Goal: Transaction & Acquisition: Book appointment/travel/reservation

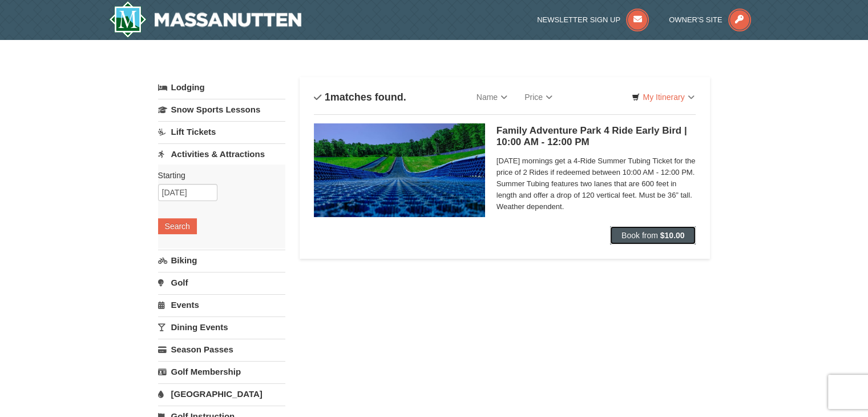
click at [628, 236] on span "Book from" at bounding box center [640, 235] width 37 height 9
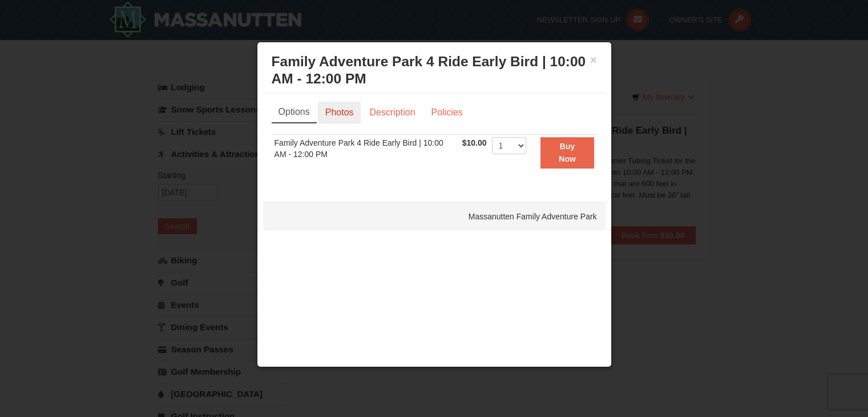
click at [343, 118] on link "Photos" at bounding box center [339, 113] width 43 height 22
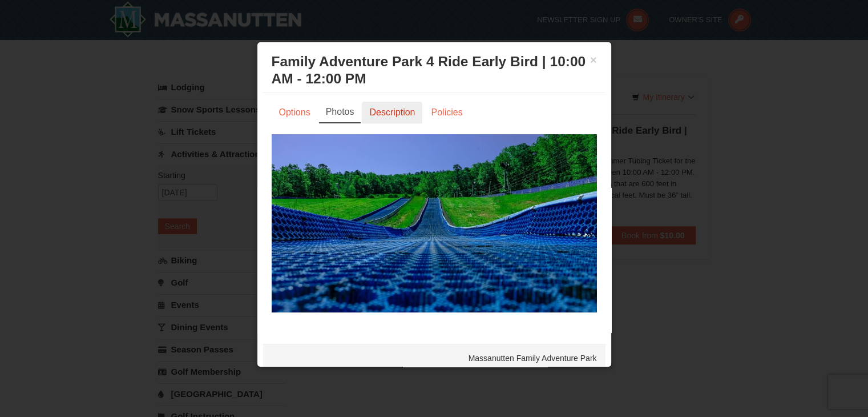
click at [389, 122] on link "Description" at bounding box center [392, 113] width 61 height 22
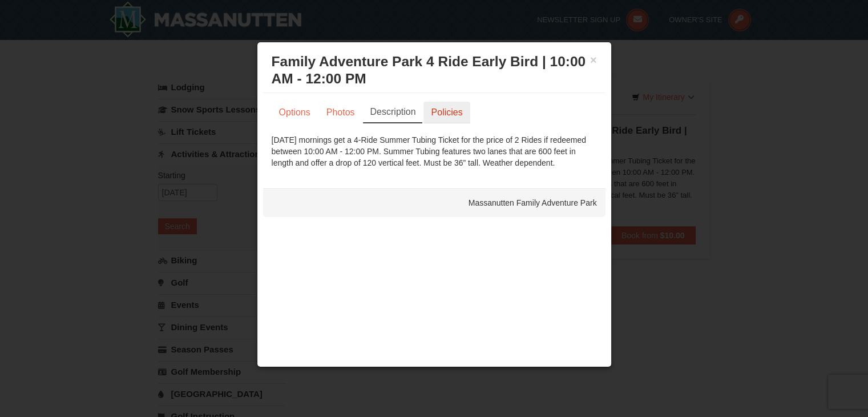
click at [454, 108] on link "Policies" at bounding box center [447, 113] width 46 height 22
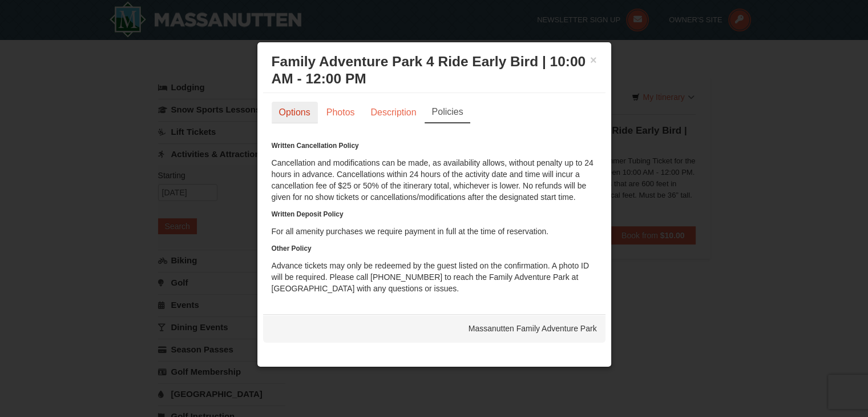
click at [303, 116] on link "Options" at bounding box center [295, 113] width 46 height 22
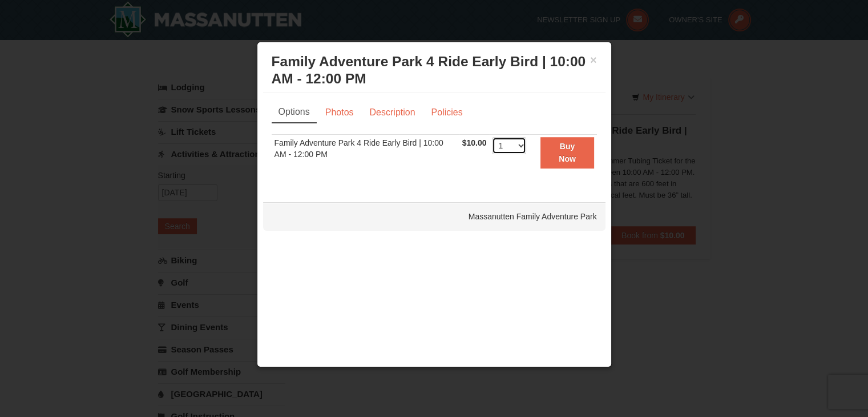
click at [523, 147] on select "1 2 3 4 5 6 7 8 9 10 11 12 13 14 15 16 17 18 19 20 21 22 23 24 25 26 27 28 29 3…" at bounding box center [509, 145] width 34 height 17
click at [515, 113] on ul "Options Photos Description Policies" at bounding box center [434, 112] width 325 height 21
click at [595, 62] on button "×" at bounding box center [593, 59] width 7 height 11
